Goal: Task Accomplishment & Management: Manage account settings

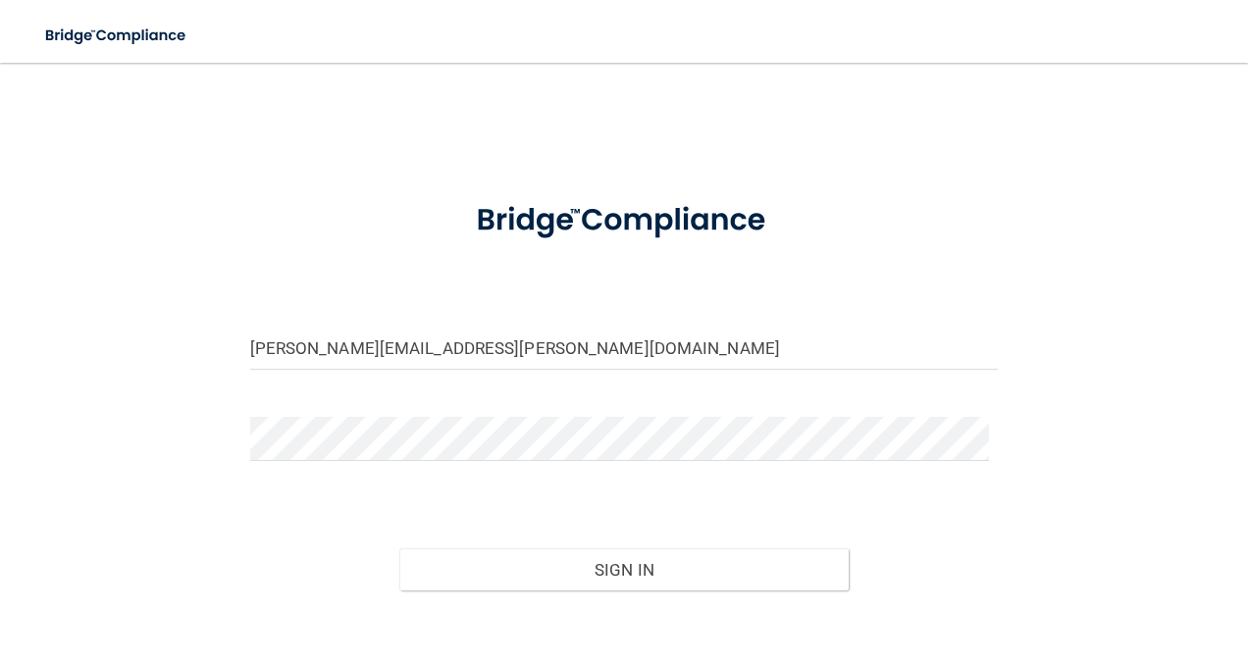
scroll to position [104, 0]
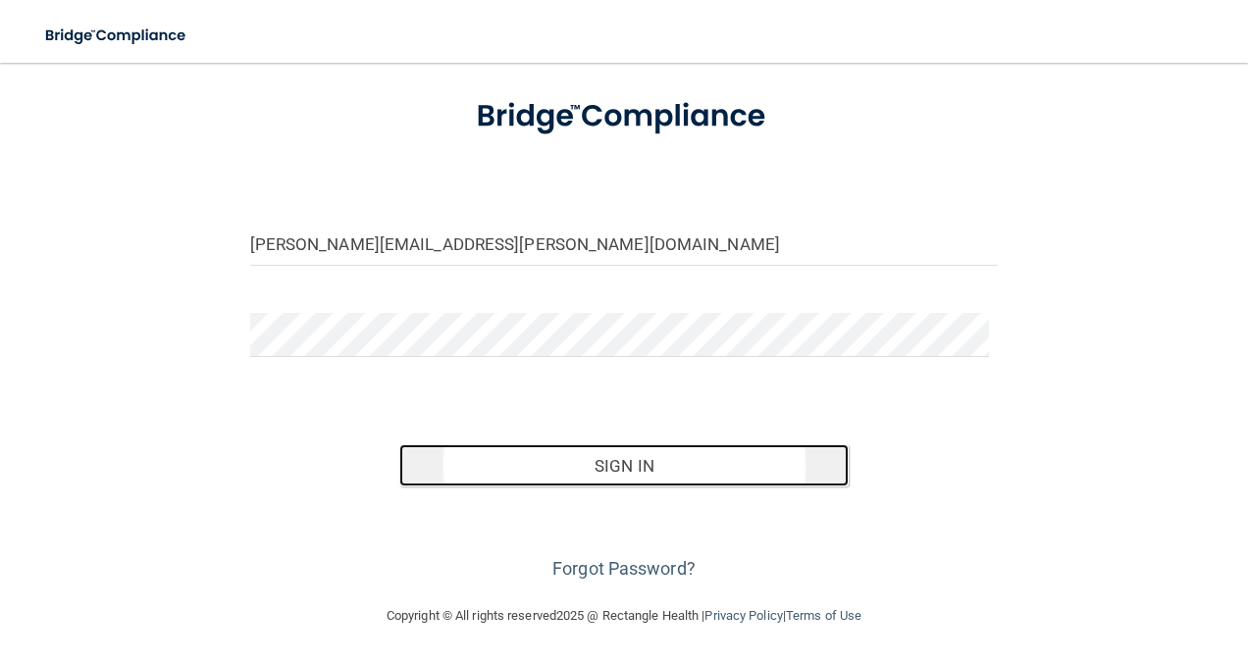
click at [683, 462] on button "Sign In" at bounding box center [623, 466] width 449 height 43
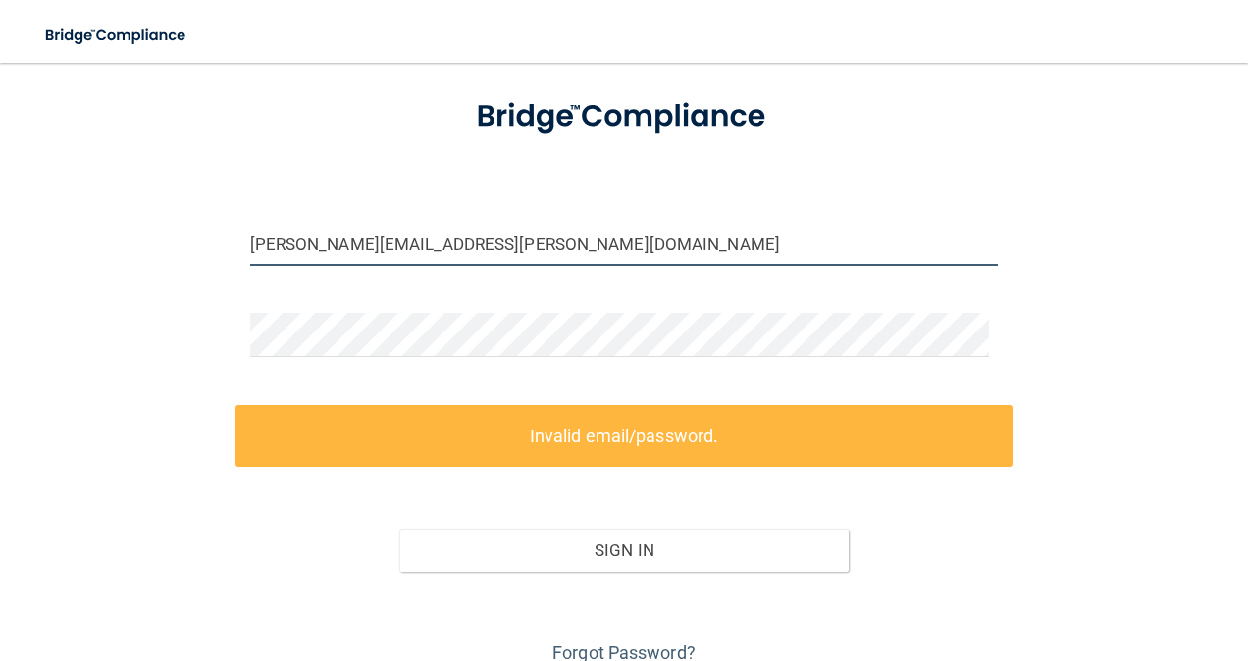
drag, startPoint x: 538, startPoint y: 245, endPoint x: 65, endPoint y: 219, distance: 473.7
click at [65, 219] on div "[PERSON_NAME][EMAIL_ADDRESS][PERSON_NAME][DOMAIN_NAME] Invalid email/password. …" at bounding box center [624, 323] width 1170 height 691
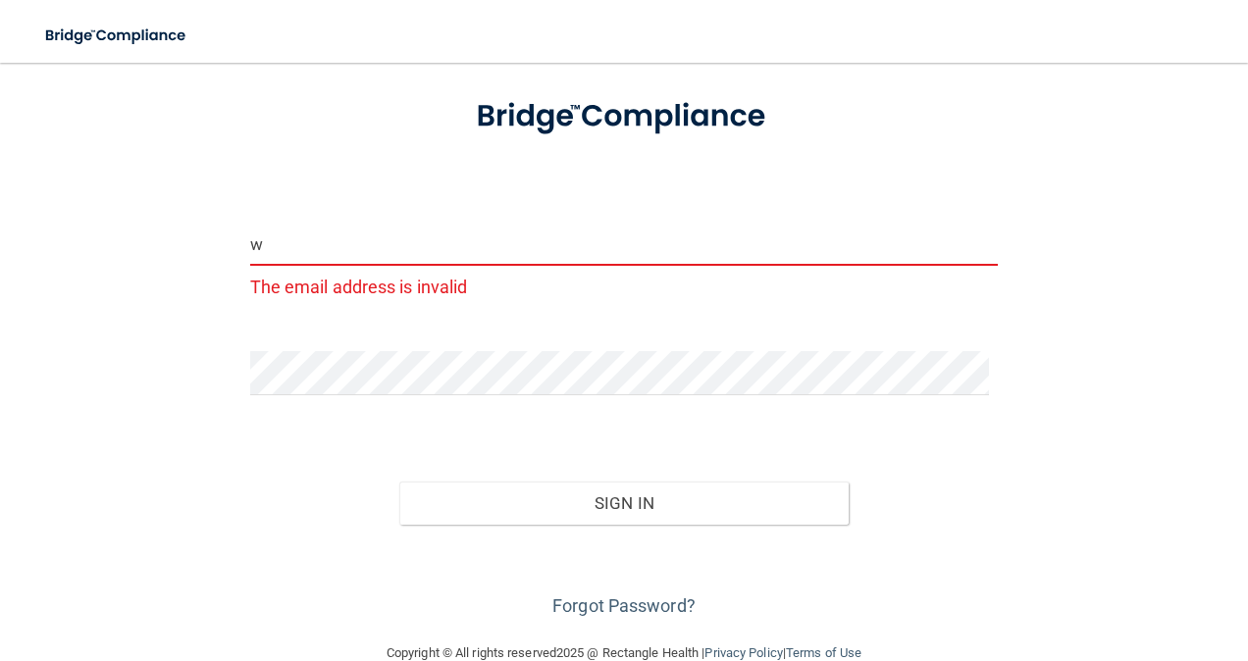
click at [343, 239] on input "w" at bounding box center [624, 244] width 749 height 44
click at [426, 244] on input "w" at bounding box center [624, 244] width 749 height 44
click at [485, 243] on input "w" at bounding box center [624, 244] width 749 height 44
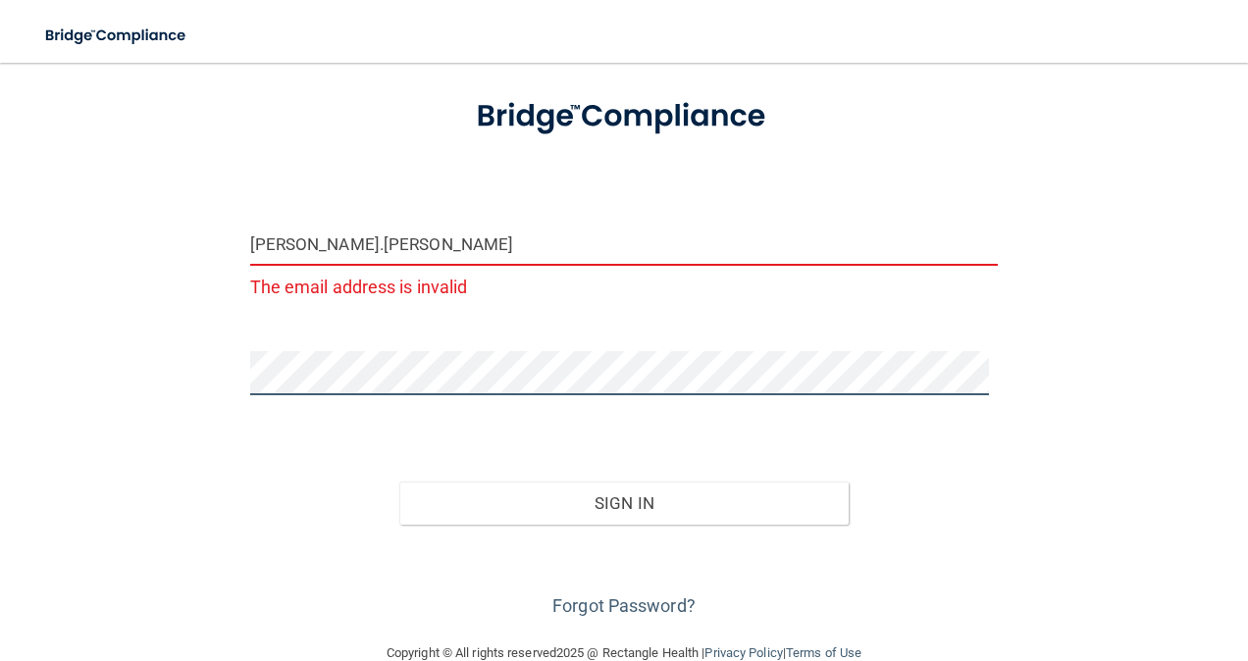
click at [165, 355] on div "wendy.mcmillen The email address is invalid Invalid email/password. You don't h…" at bounding box center [624, 300] width 1170 height 644
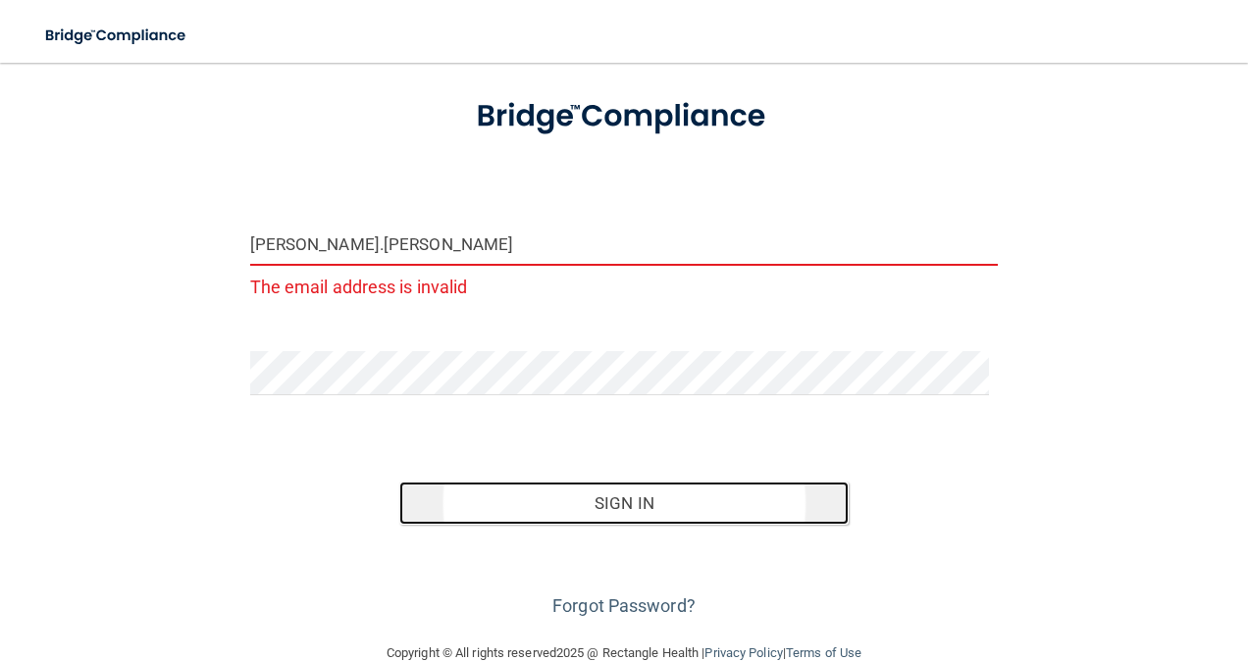
click at [738, 505] on button "Sign In" at bounding box center [623, 503] width 449 height 43
click at [590, 505] on button "Sign In" at bounding box center [623, 503] width 449 height 43
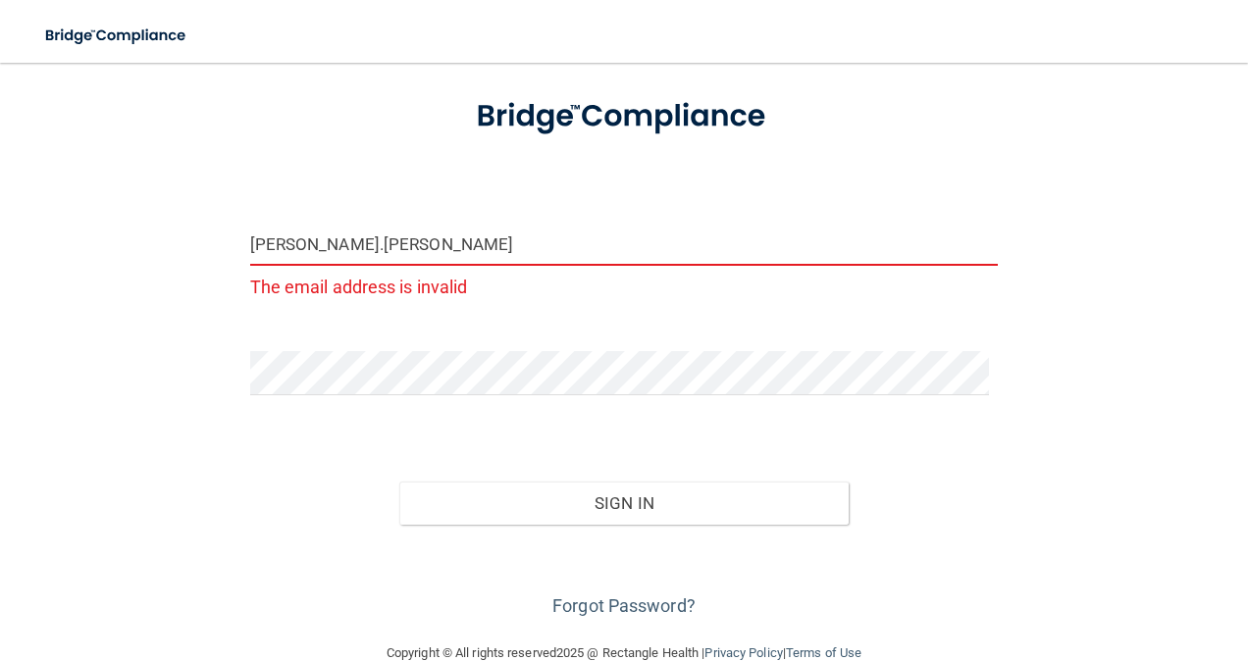
click at [447, 236] on input "wendy.mcmillen" at bounding box center [624, 244] width 749 height 44
drag, startPoint x: 444, startPoint y: 246, endPoint x: 192, endPoint y: 226, distance: 252.1
click at [193, 226] on div "wendy.mcmillen The email address is invalid Invalid email/password. You don't h…" at bounding box center [624, 300] width 1170 height 644
type input "WendyMcmillen"
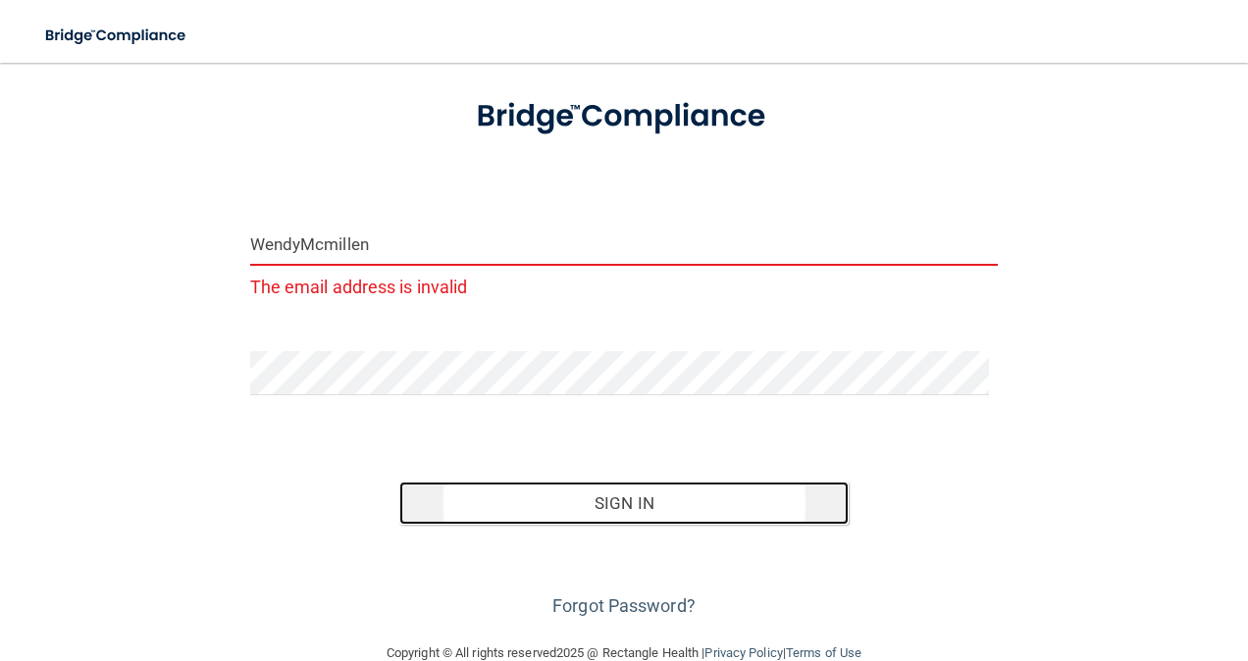
click at [657, 510] on button "Sign In" at bounding box center [623, 503] width 449 height 43
click at [606, 500] on button "Sign In" at bounding box center [623, 503] width 449 height 43
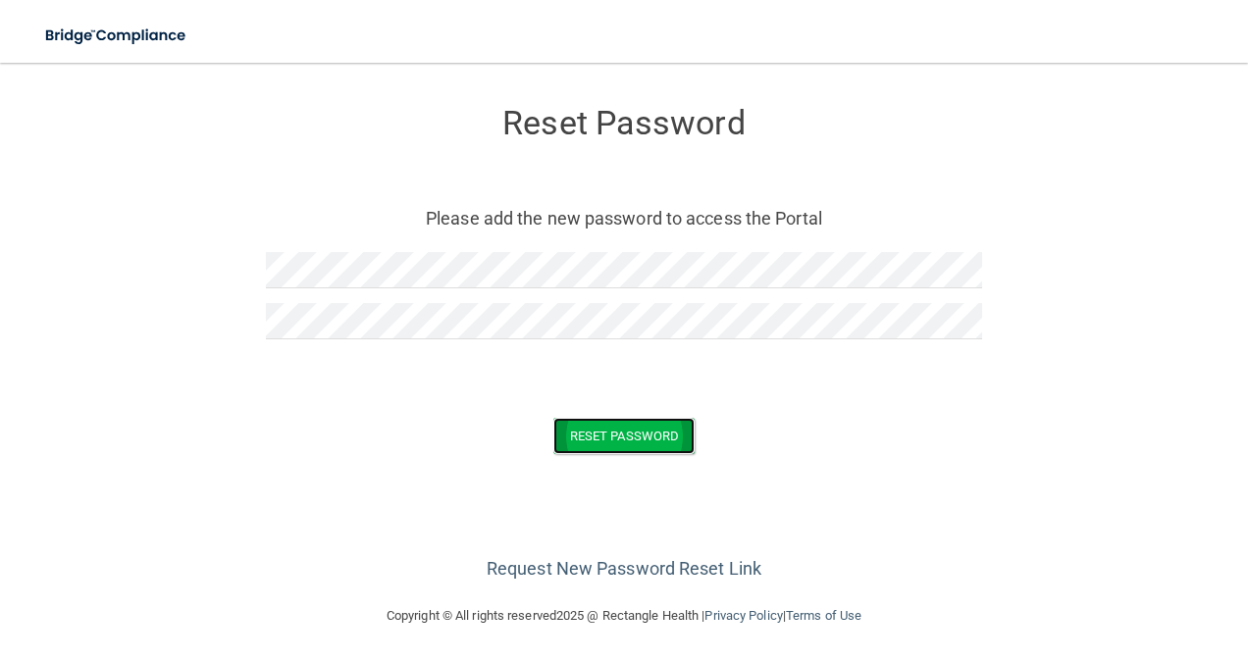
click at [635, 439] on button "Reset Password" at bounding box center [623, 436] width 141 height 36
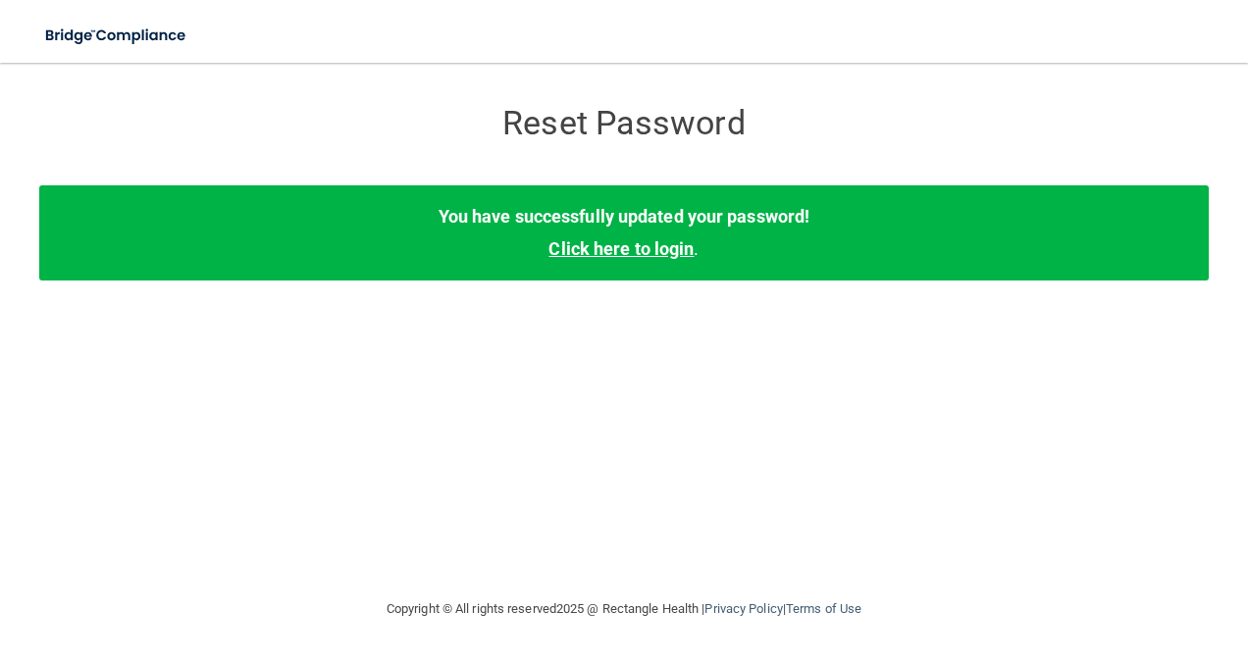
click at [582, 254] on link "Click here to login" at bounding box center [621, 248] width 145 height 21
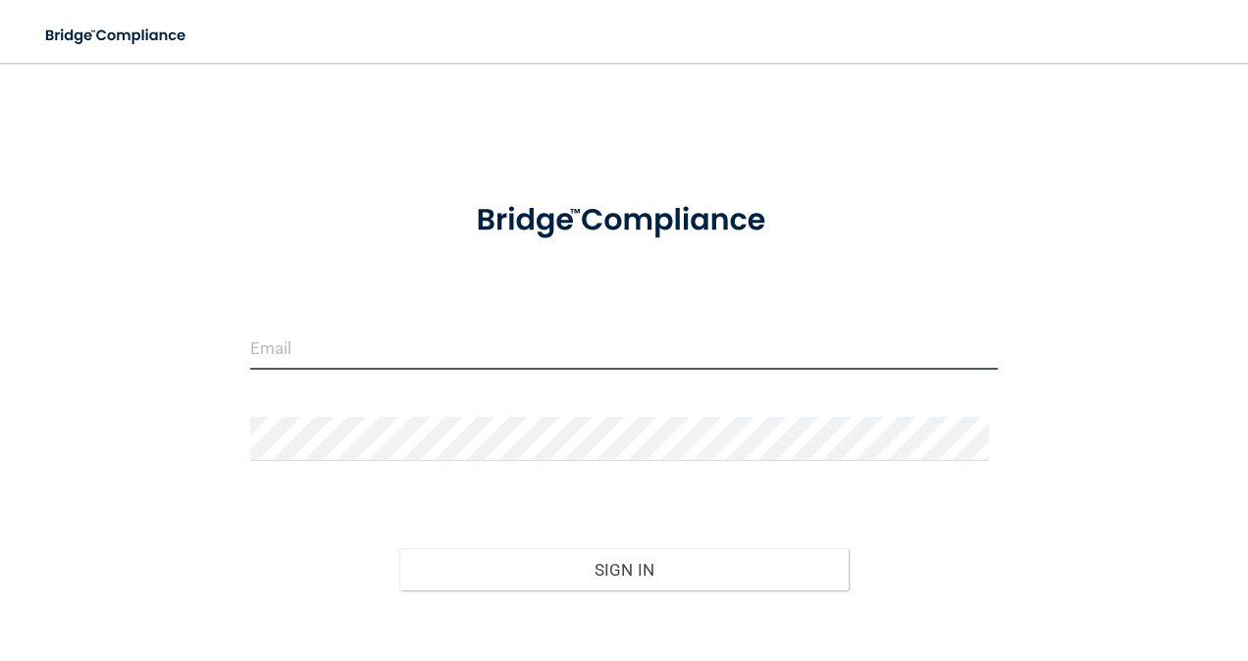
type input "[PERSON_NAME][EMAIL_ADDRESS][PERSON_NAME][DOMAIN_NAME]"
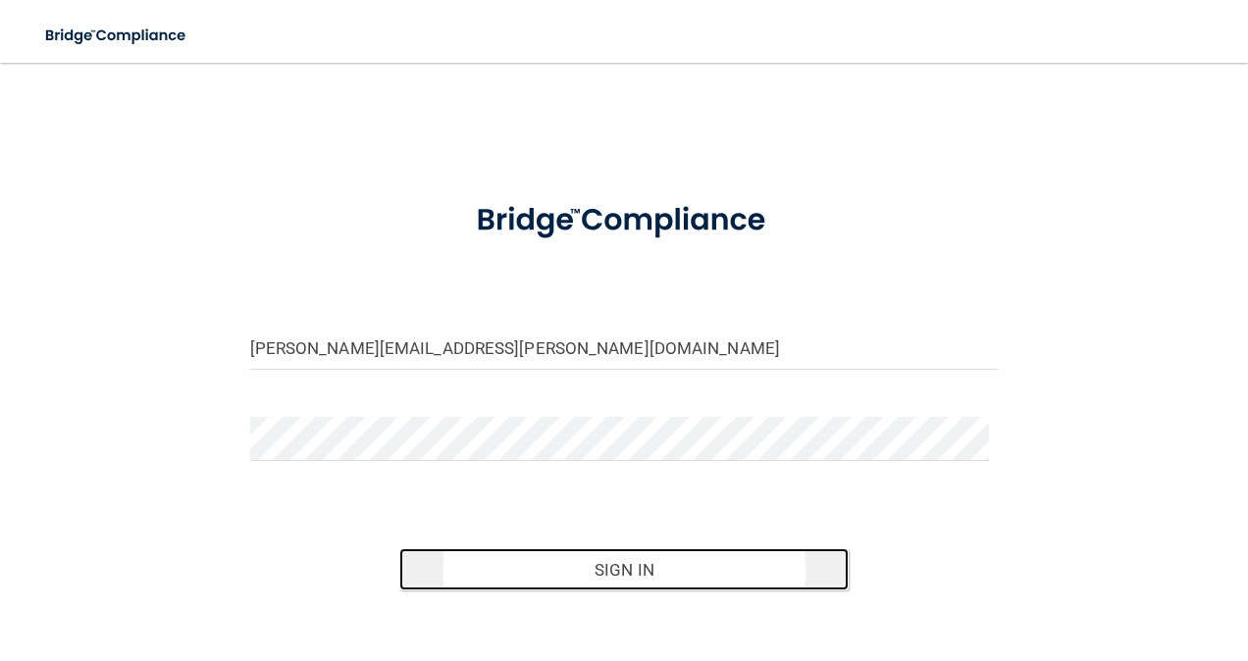
click at [730, 567] on button "Sign In" at bounding box center [623, 570] width 449 height 43
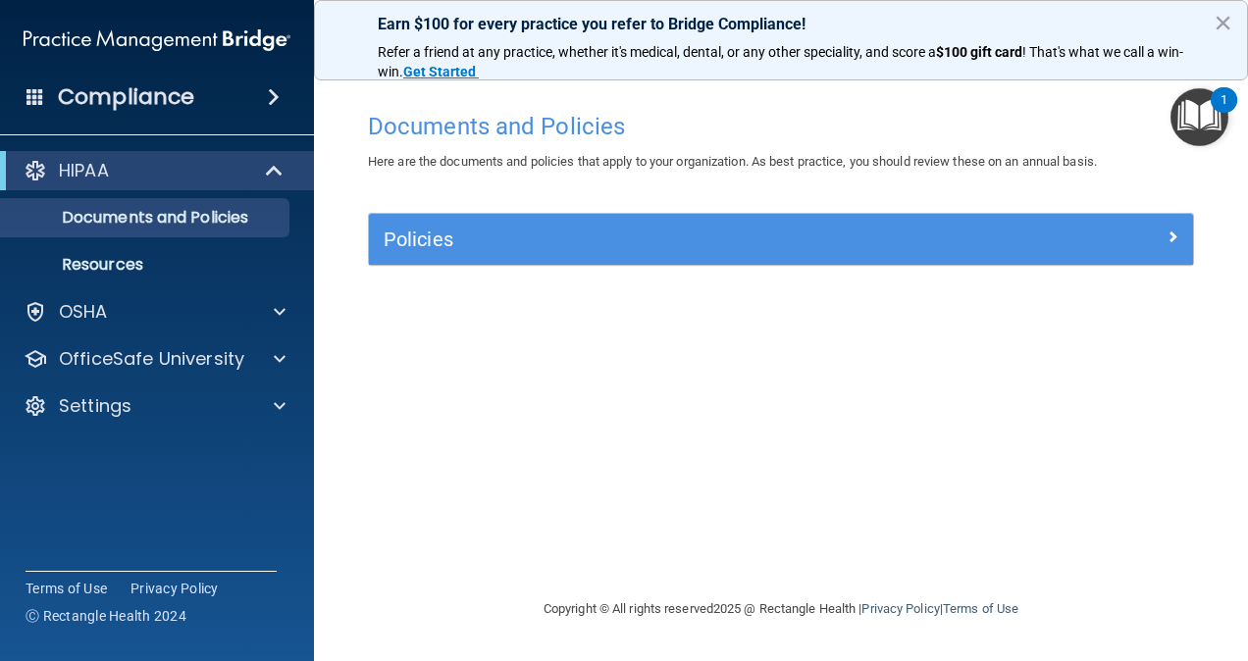
click at [1208, 640] on footer "Copyright © All rights reserved 2025 @ Rectangle Health | Privacy Policy | Term…" at bounding box center [781, 610] width 856 height 64
